Goal: Information Seeking & Learning: Find specific fact

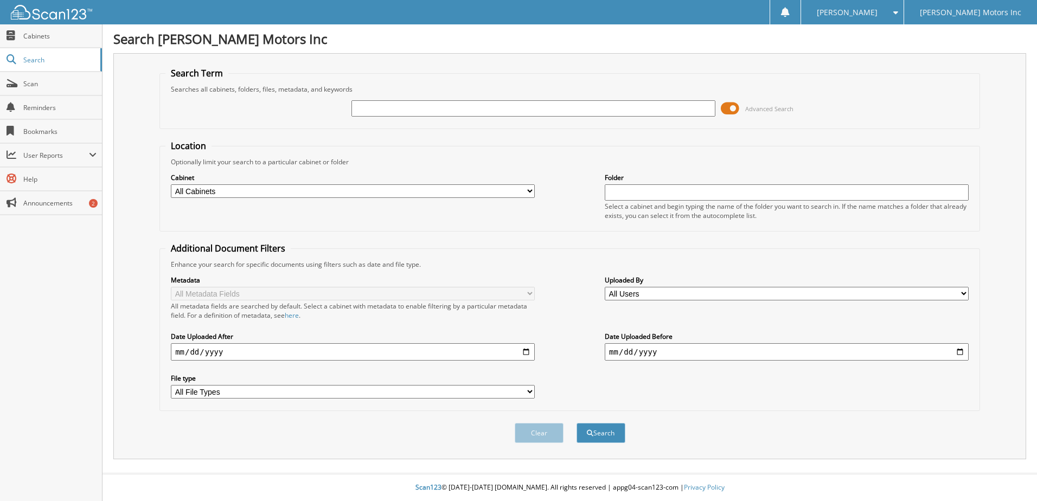
click at [388, 113] on input "text" at bounding box center [533, 108] width 364 height 16
type input "[PERSON_NAME]"
click at [576, 423] on button "Search" at bounding box center [600, 433] width 49 height 20
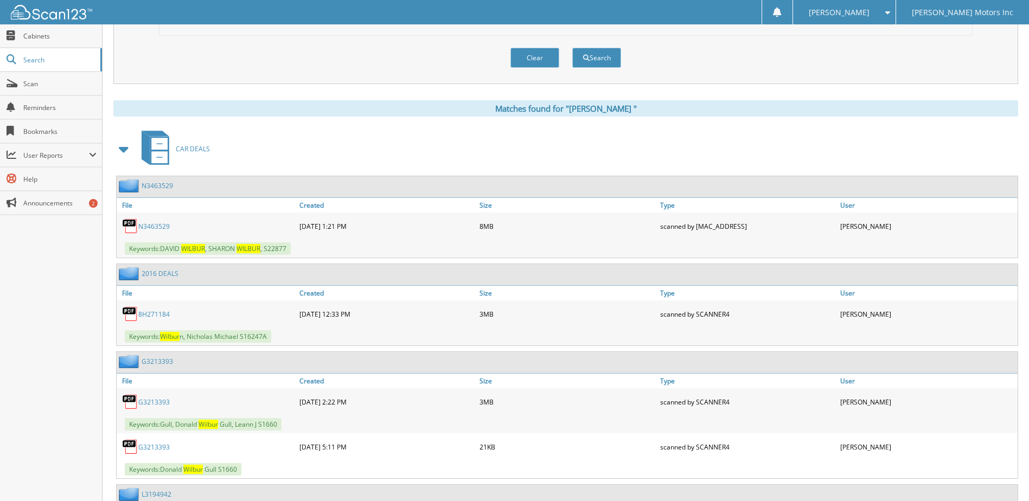
scroll to position [380, 0]
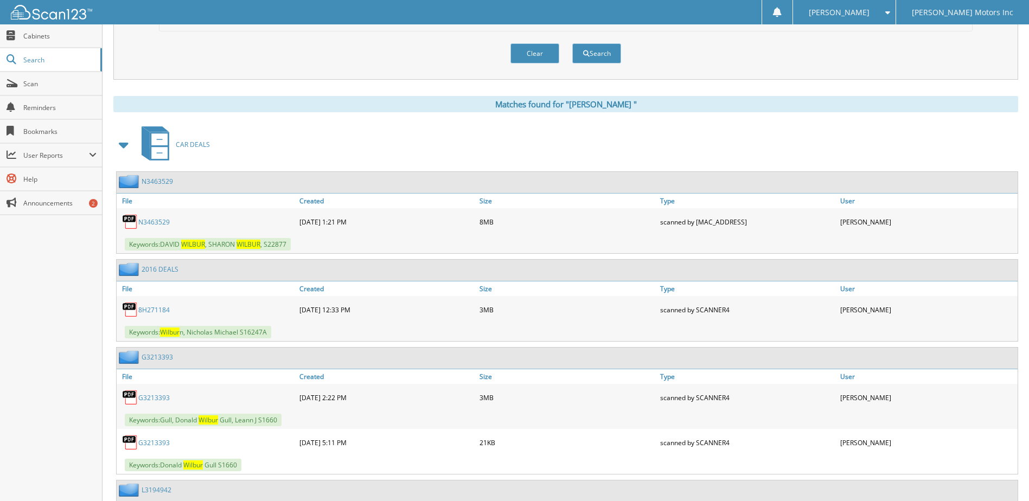
click at [154, 224] on link "N 3 4 6 3 5 2 9" at bounding box center [153, 221] width 31 height 9
